Goal: Task Accomplishment & Management: Manage account settings

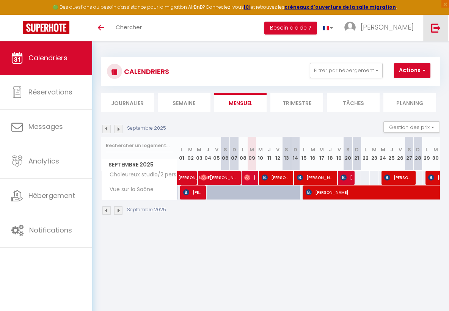
click at [446, 22] on link at bounding box center [435, 28] width 25 height 27
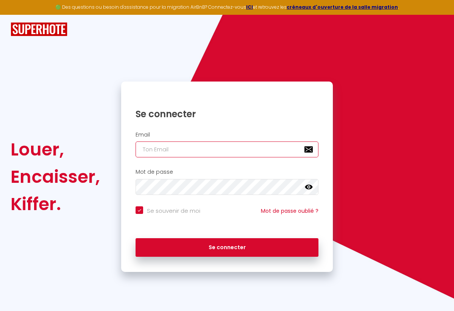
type input "[EMAIL_ADDRESS][DOMAIN_NAME]"
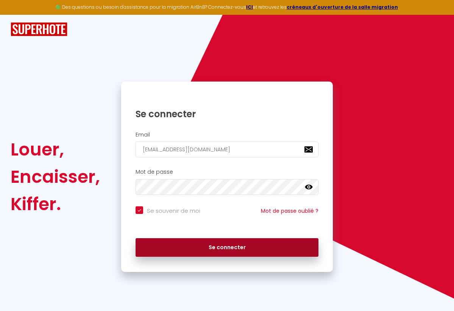
click at [183, 245] on button "Se connecter" at bounding box center [227, 247] width 183 height 19
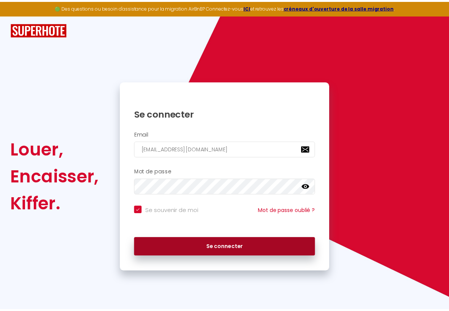
checkbox input "true"
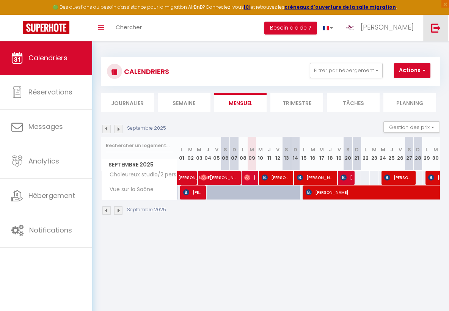
click at [429, 28] on link at bounding box center [435, 28] width 25 height 27
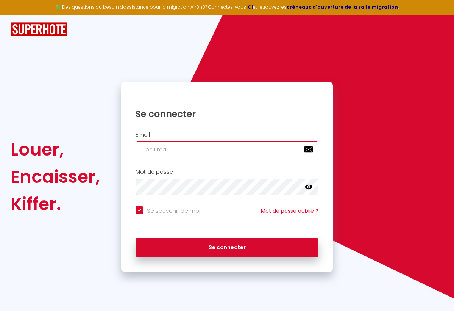
type input "[PERSON_NAME][EMAIL_ADDRESS][DOMAIN_NAME]"
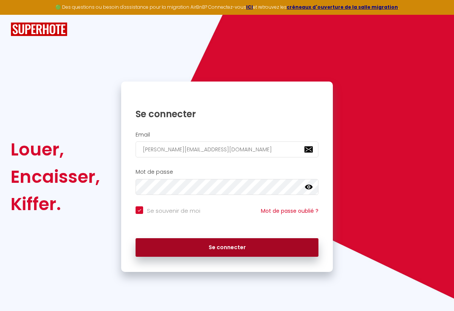
click at [197, 238] on button "Se connecter" at bounding box center [227, 247] width 183 height 19
checkbox input "true"
